Goal: Check status: Check status

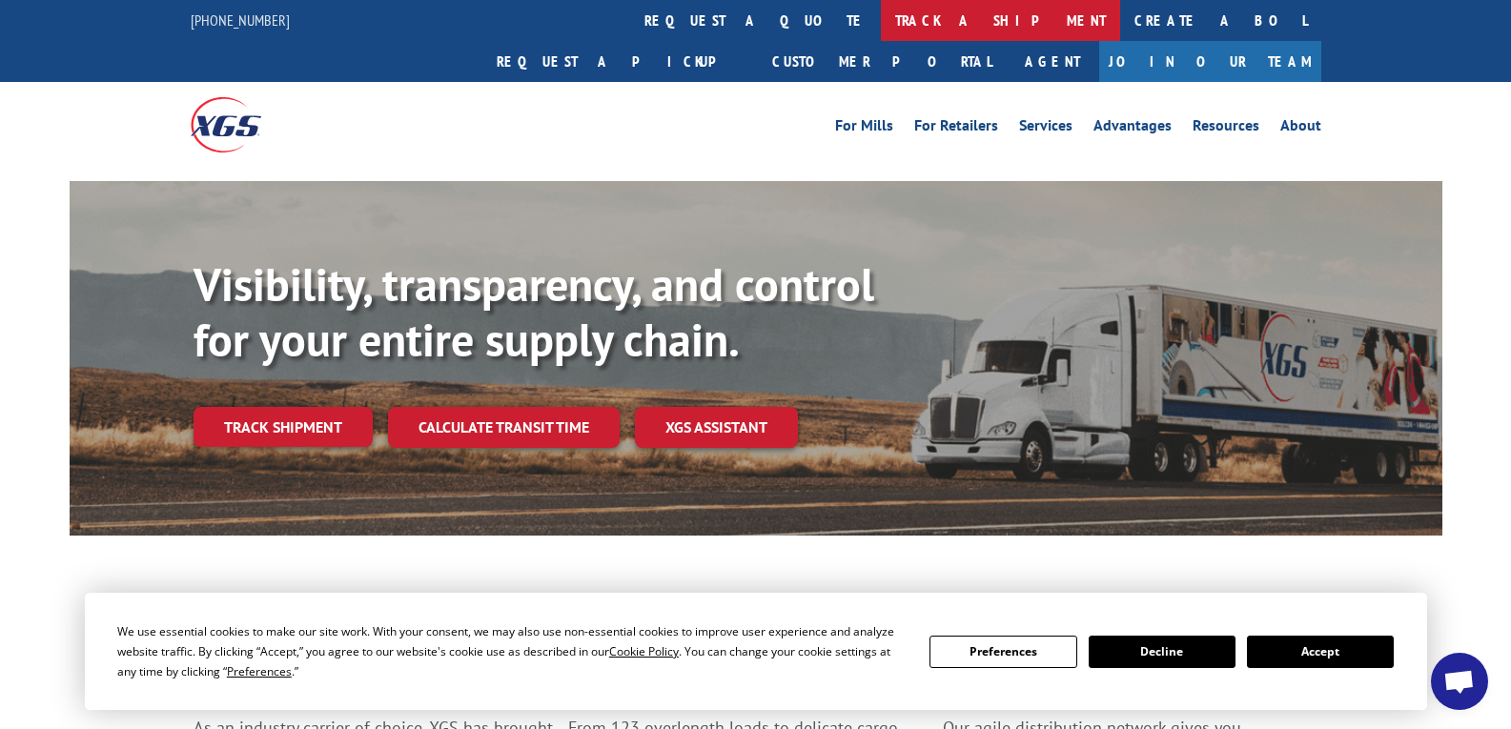
click at [881, 10] on link "track a shipment" at bounding box center [1000, 20] width 239 height 41
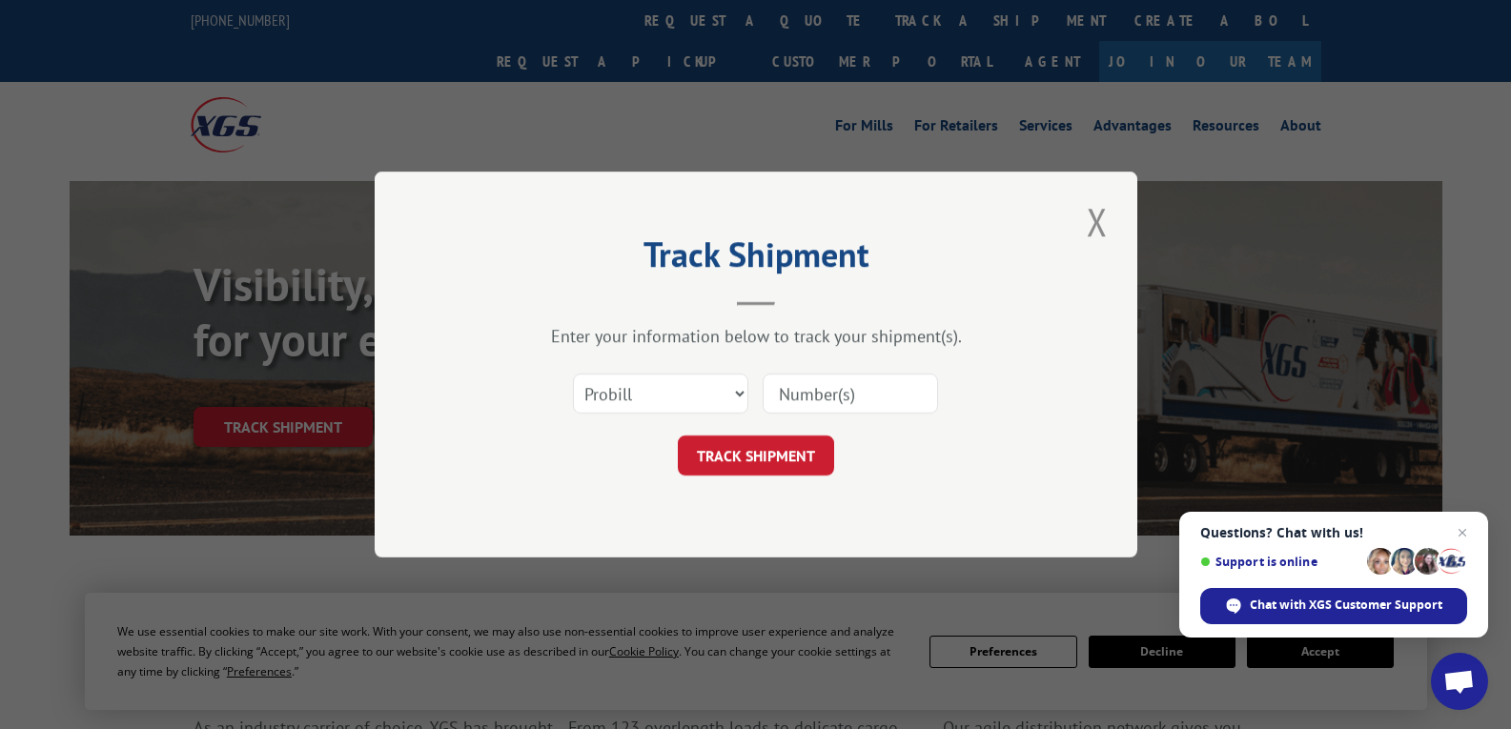
click at [796, 391] on input at bounding box center [850, 394] width 175 height 40
type input "1168240854"
drag, startPoint x: 724, startPoint y: 431, endPoint x: 726, endPoint y: 448, distance: 17.3
click at [726, 443] on form "Select category... Probill BOL PO 1168240854 TRACK SHIPMENT" at bounding box center [756, 418] width 572 height 113
click at [727, 450] on button "TRACK SHIPMENT" at bounding box center [756, 456] width 156 height 40
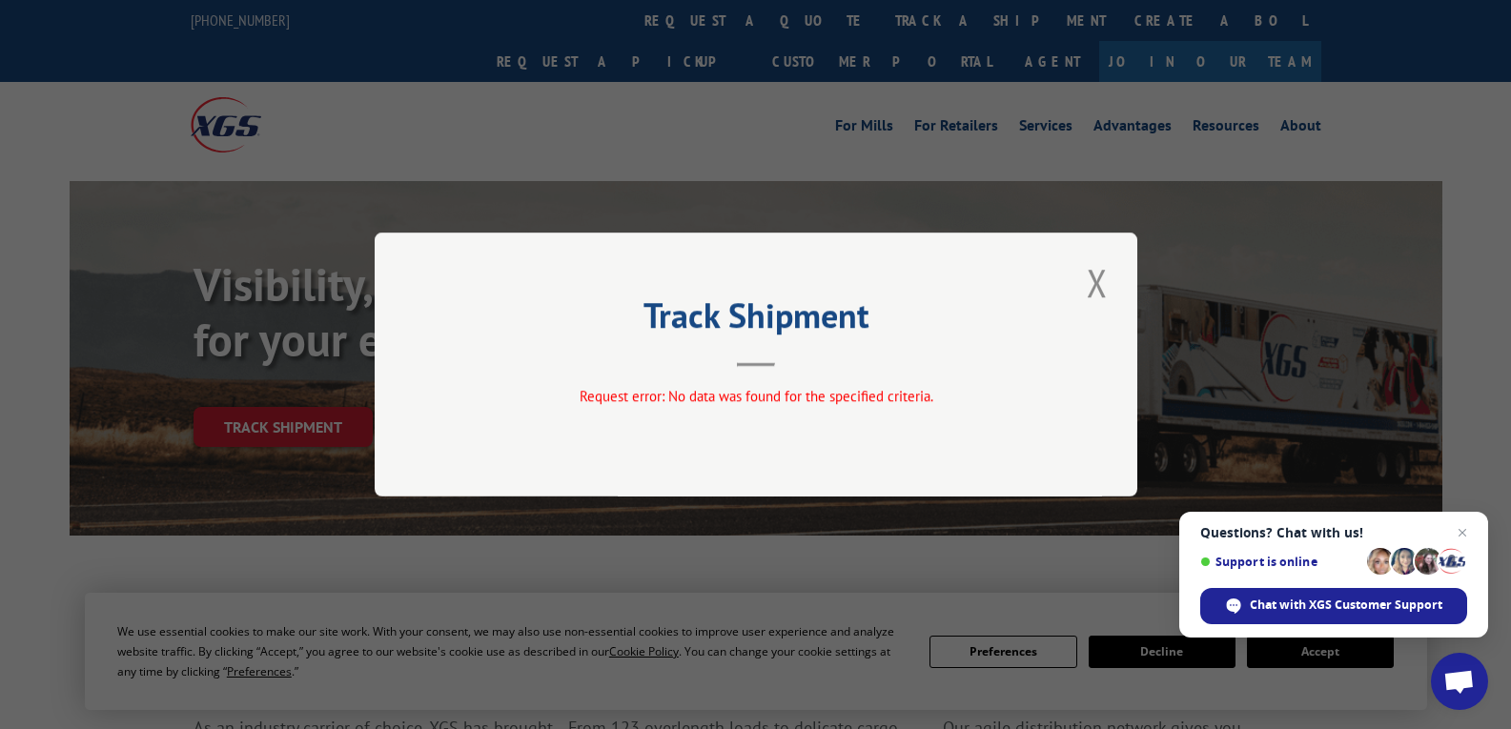
click at [1104, 309] on div "Track Shipment Request error: No data was found for the specified criteria." at bounding box center [756, 365] width 763 height 264
click at [1098, 287] on button "Close modal" at bounding box center [1097, 282] width 32 height 52
